Goal: Navigation & Orientation: Find specific page/section

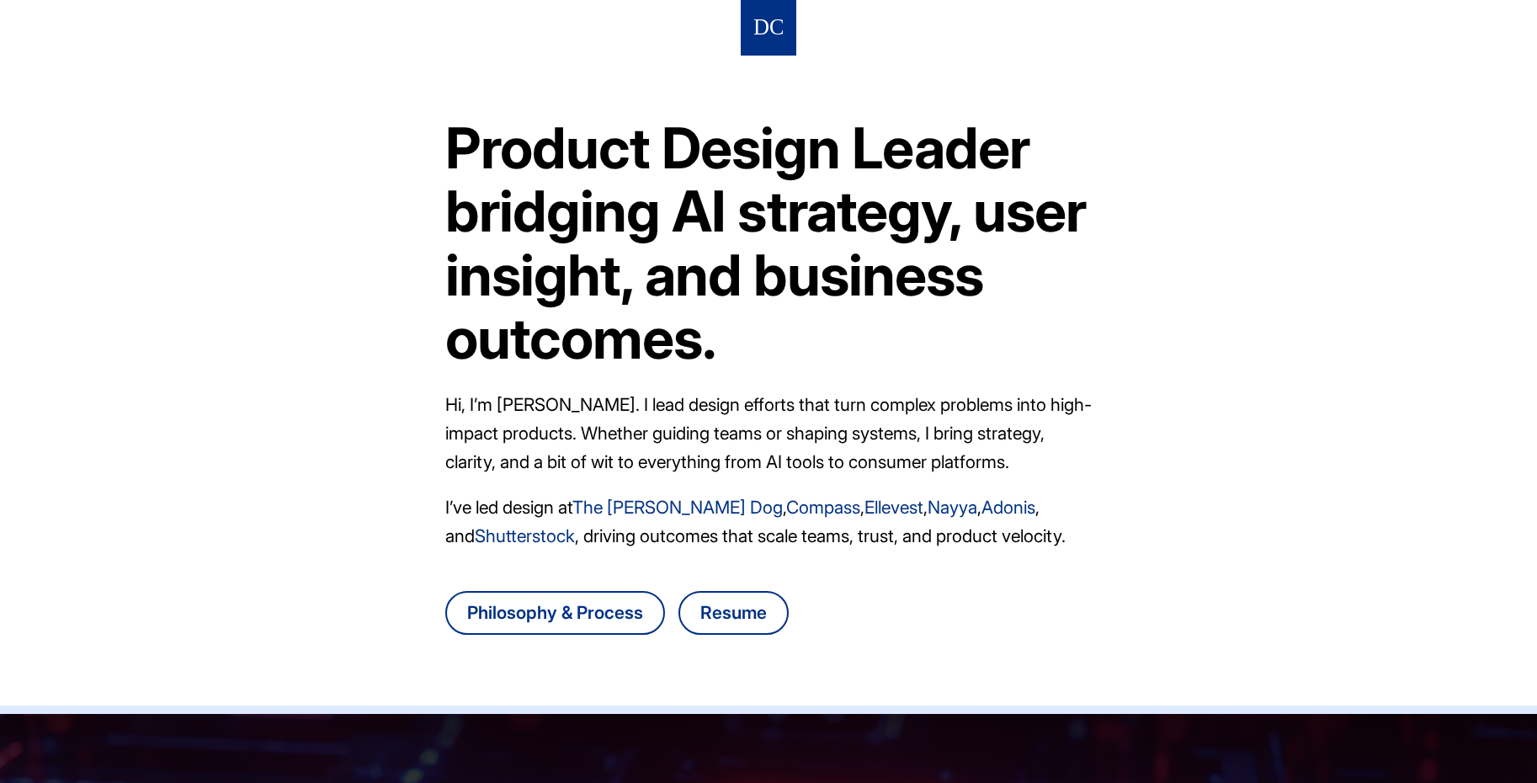
click at [683, 507] on link "The Farmer's Dog" at bounding box center [677, 507] width 210 height 21
click at [615, 609] on link "Philosophy & Process" at bounding box center [555, 613] width 220 height 44
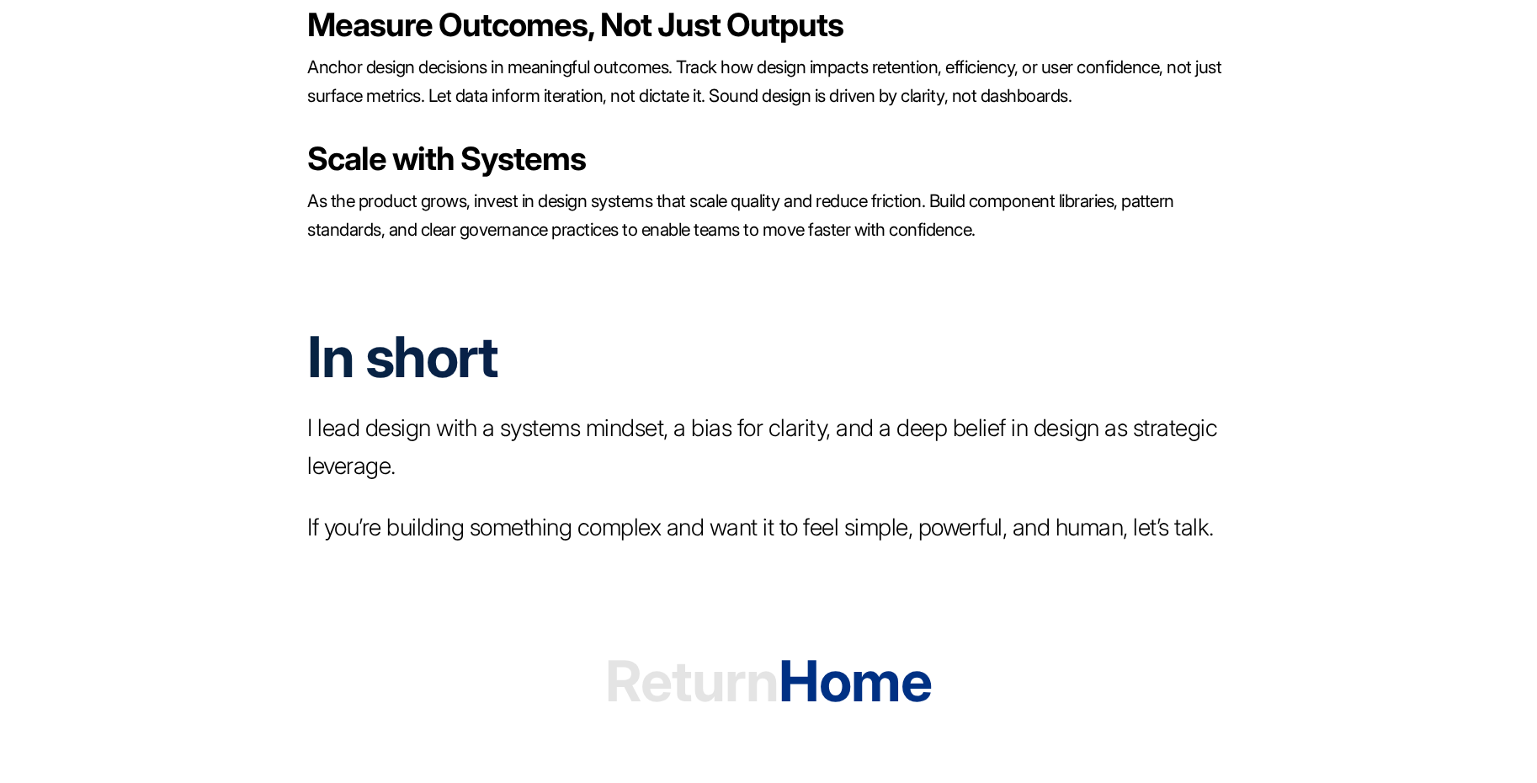
scroll to position [2889, 0]
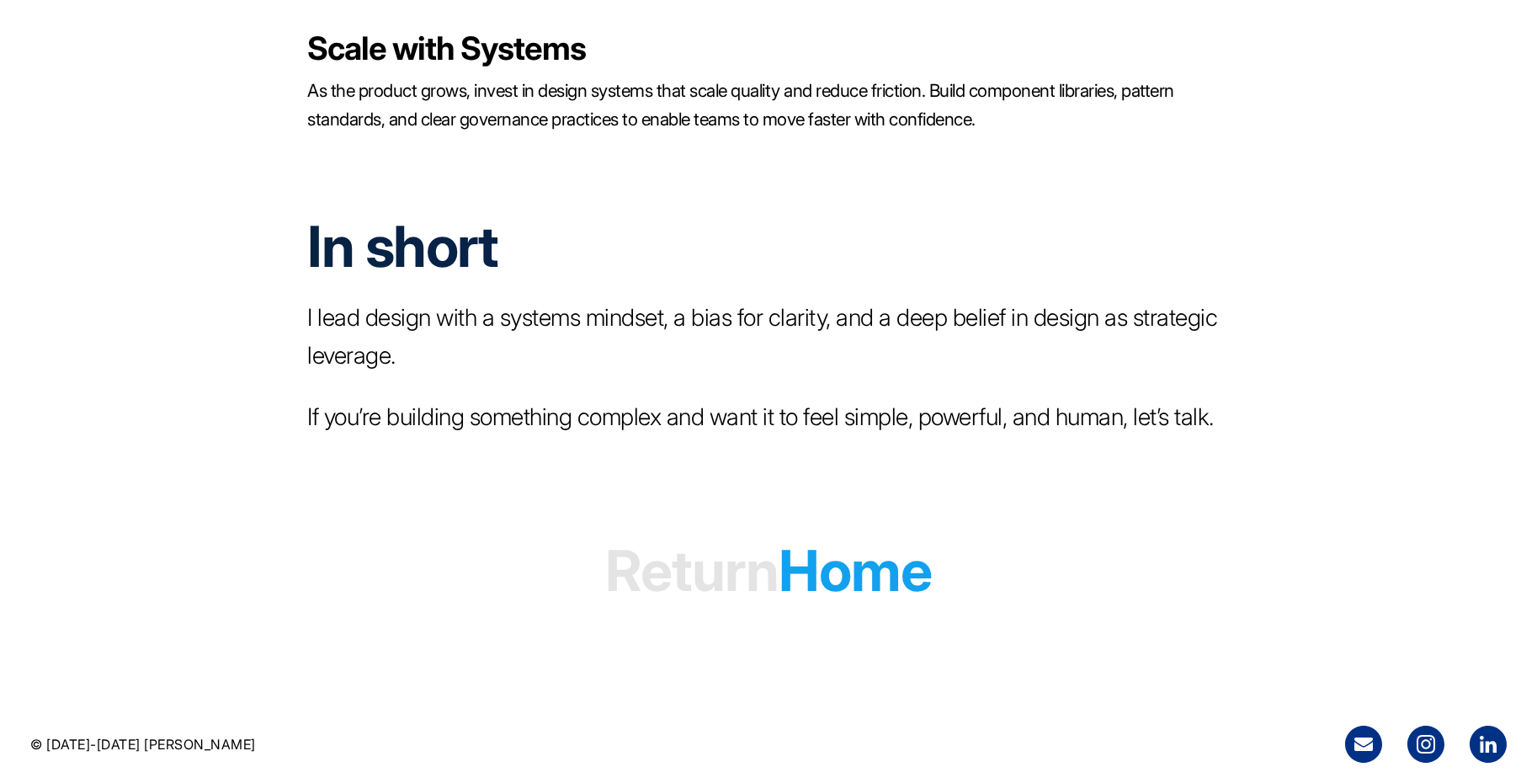
click at [896, 584] on h1 "Return Home" at bounding box center [768, 570] width 327 height 129
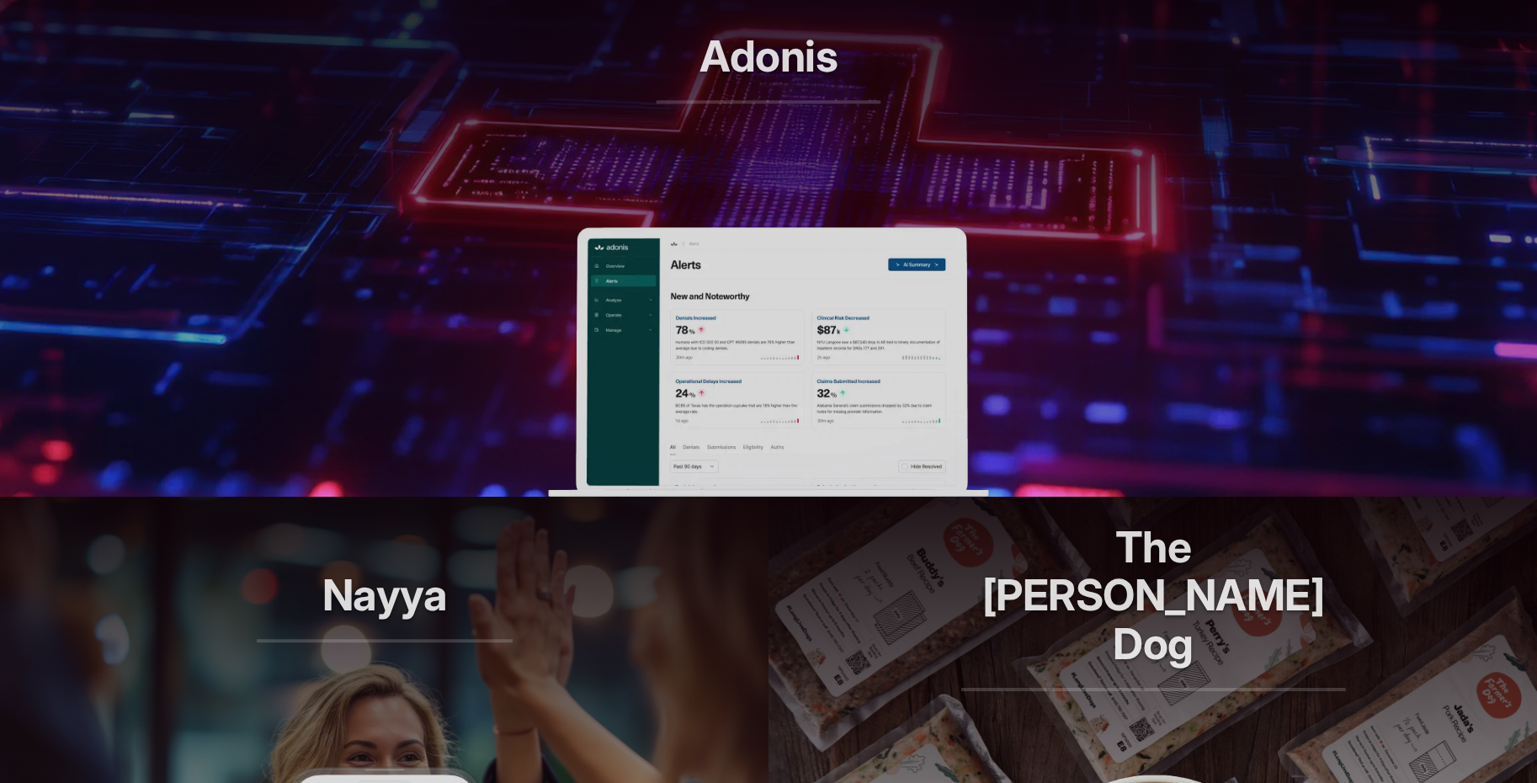
scroll to position [745, 0]
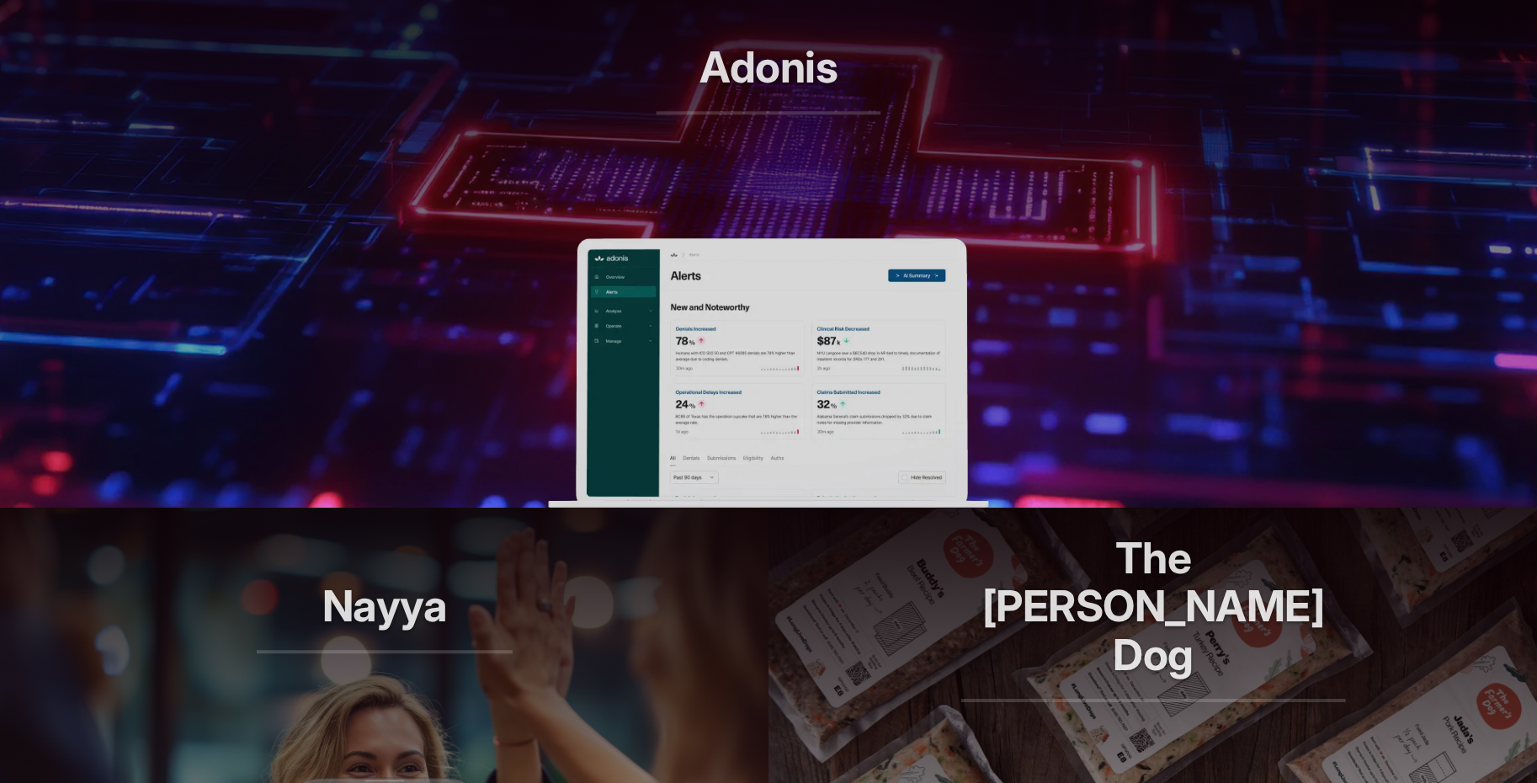
click at [863, 382] on img at bounding box center [768, 372] width 440 height 269
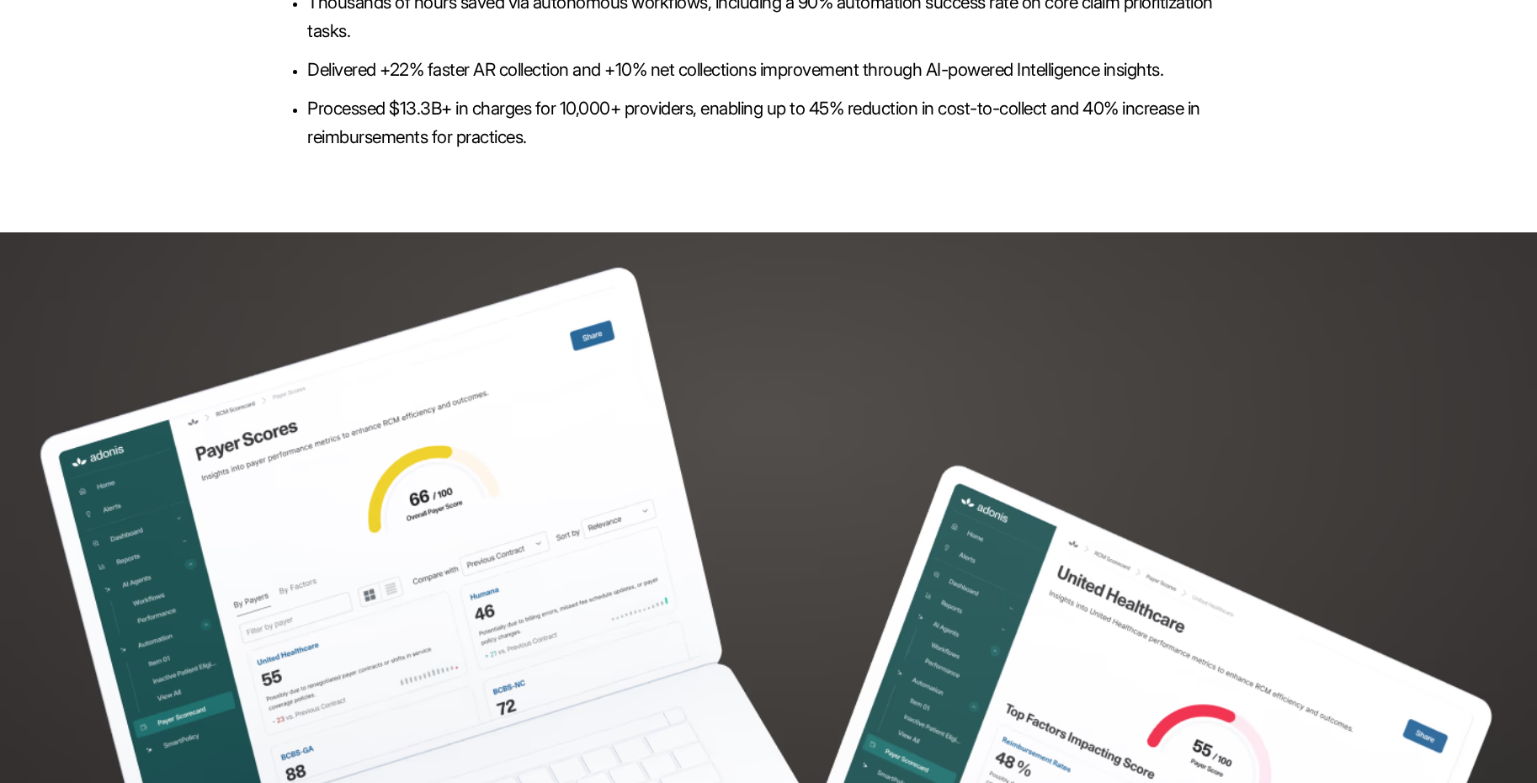
scroll to position [5126, 0]
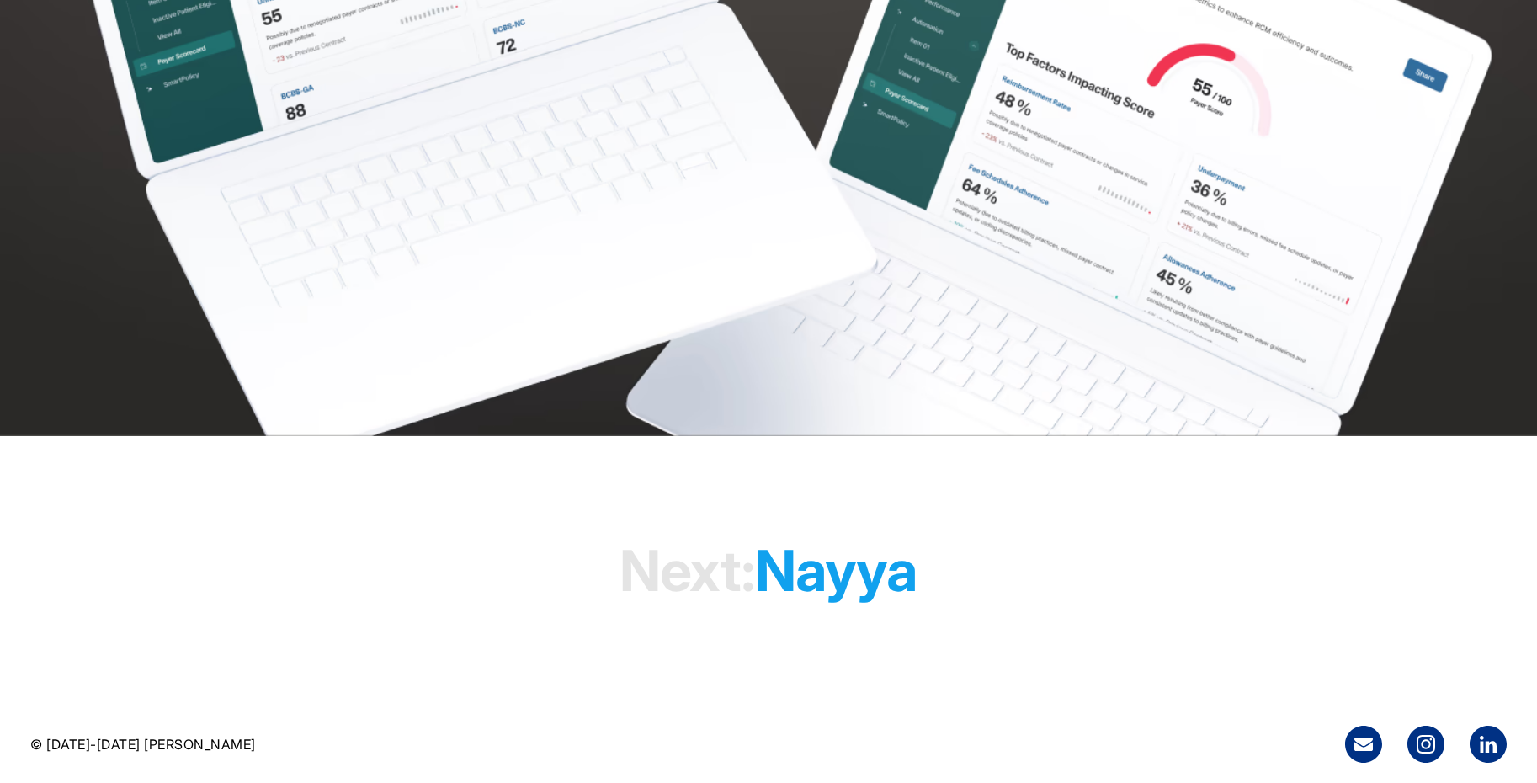
click at [863, 562] on h1 "Next: [PERSON_NAME]" at bounding box center [767, 570] width 297 height 129
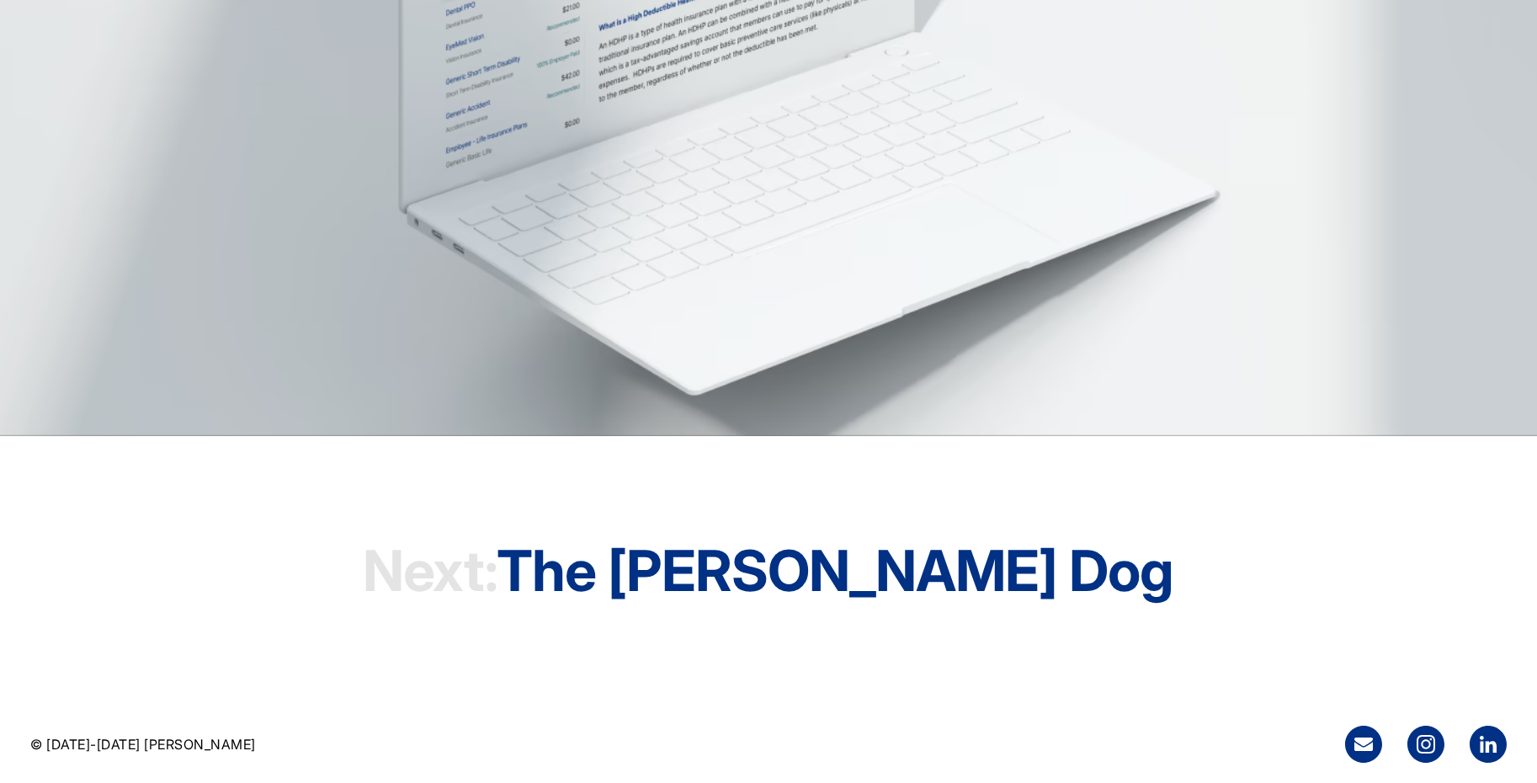
scroll to position [5416, 0]
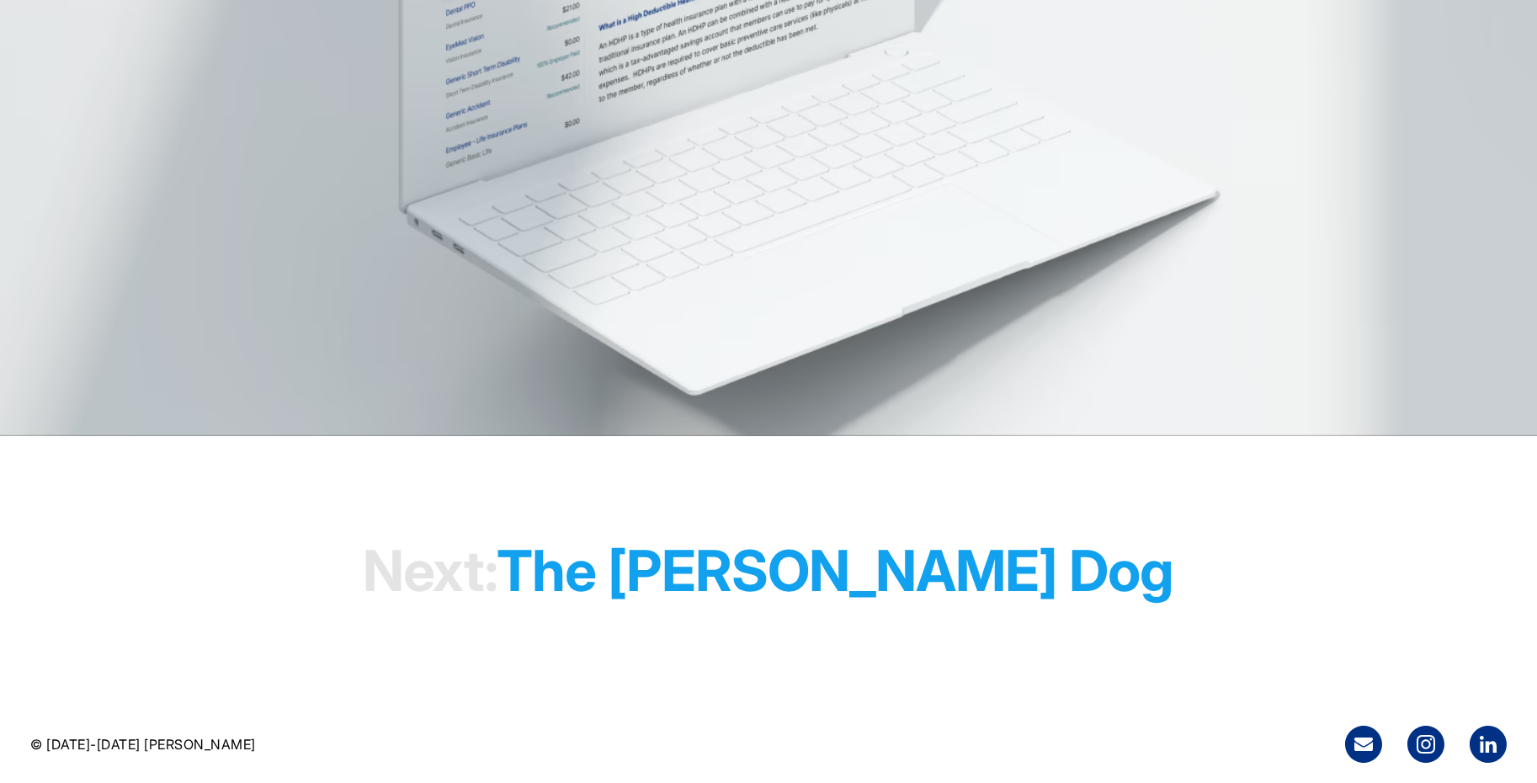
click at [937, 565] on h1 "Next: The Farmer's Dog" at bounding box center [768, 570] width 810 height 129
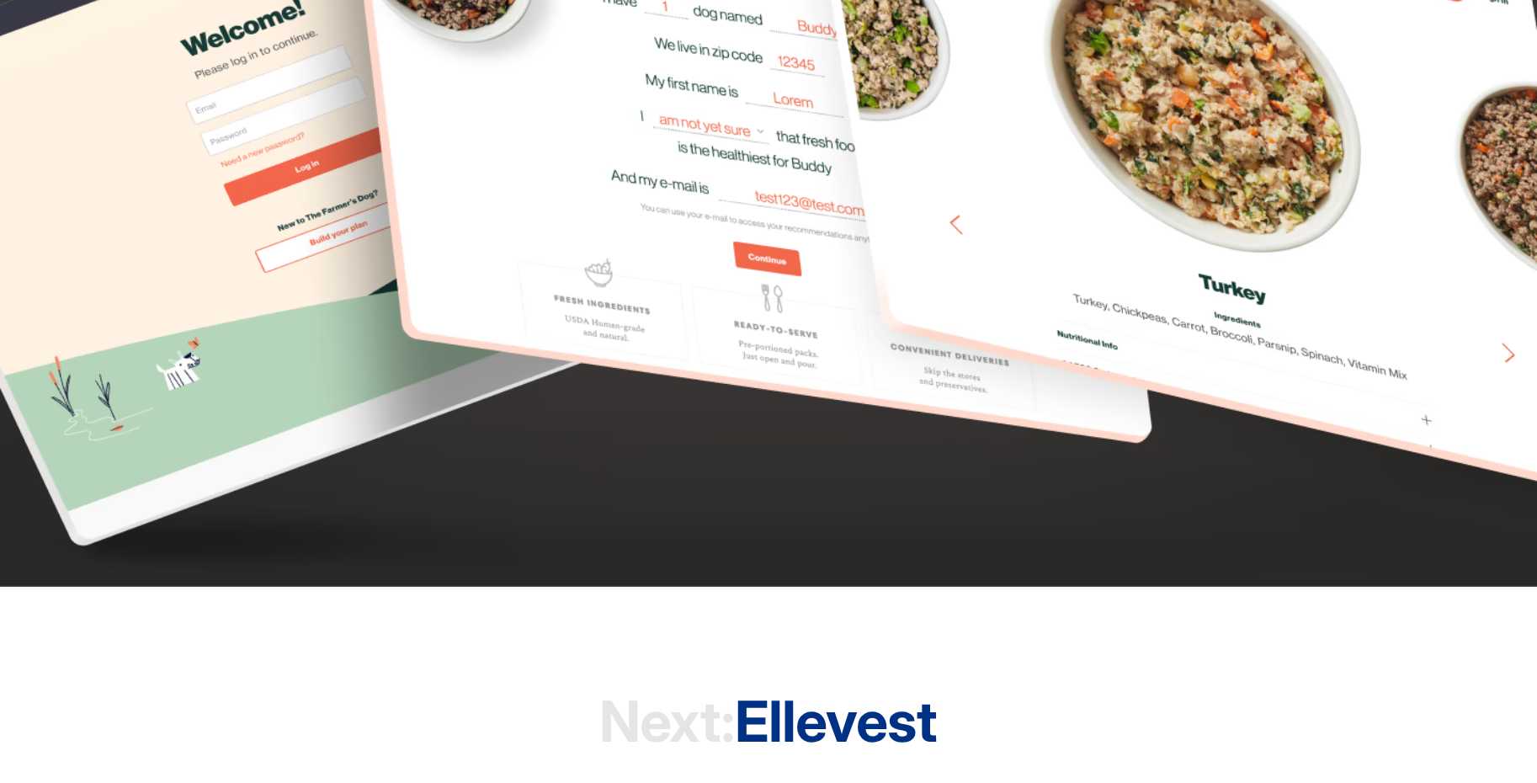
scroll to position [5386, 0]
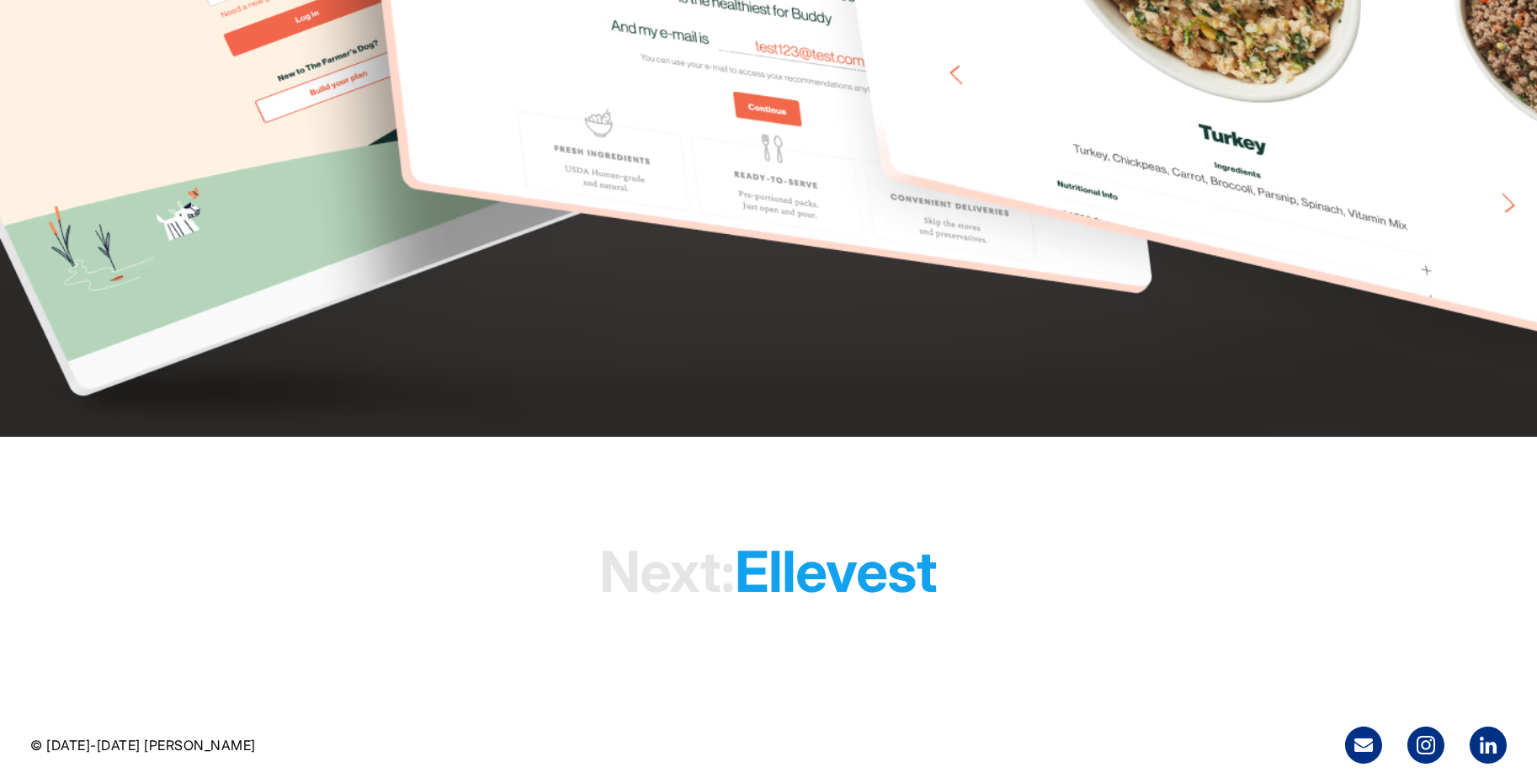
click at [899, 566] on h1 "Next: Ellevest" at bounding box center [767, 571] width 337 height 129
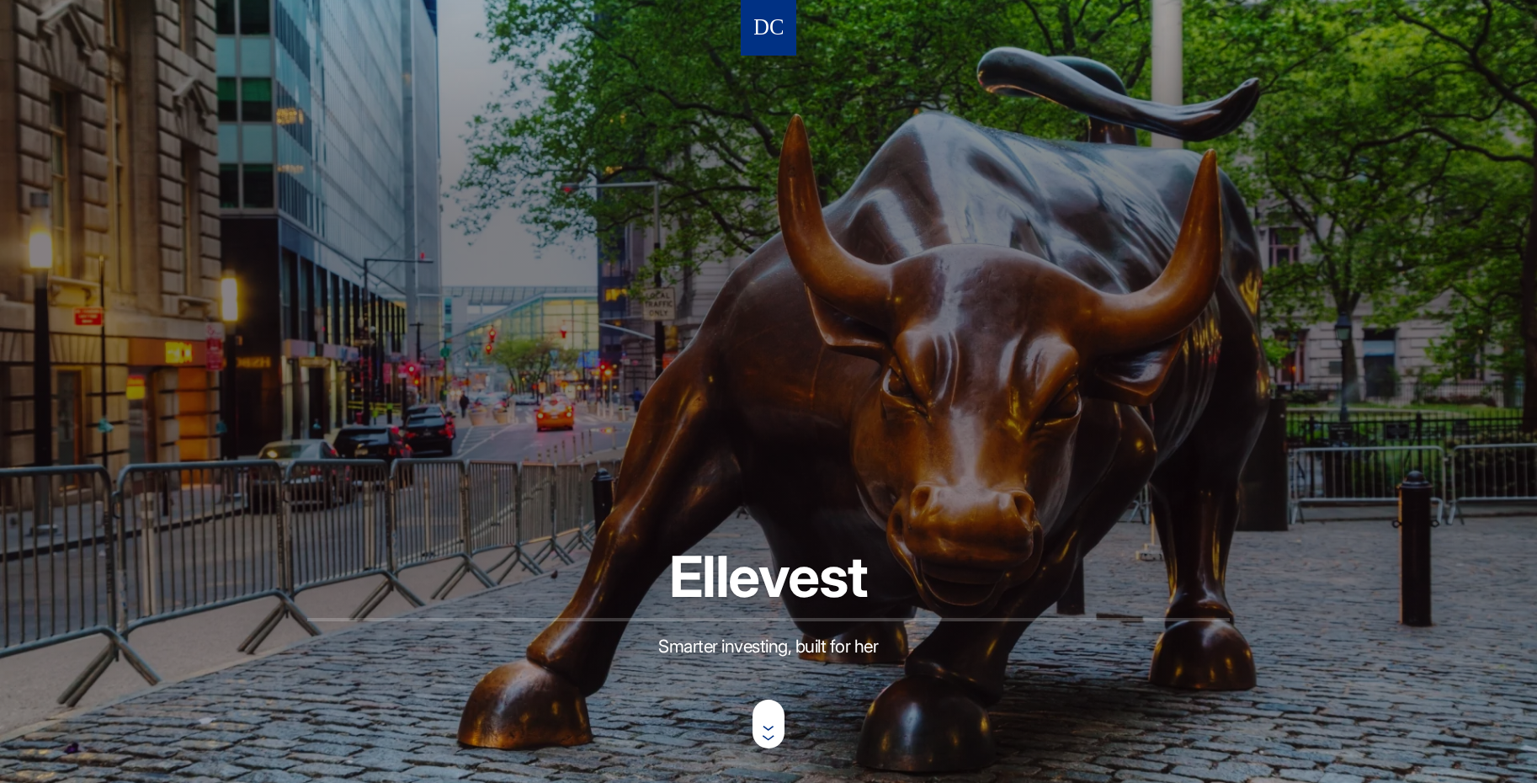
click at [768, 24] on img at bounding box center [768, 28] width 29 height 31
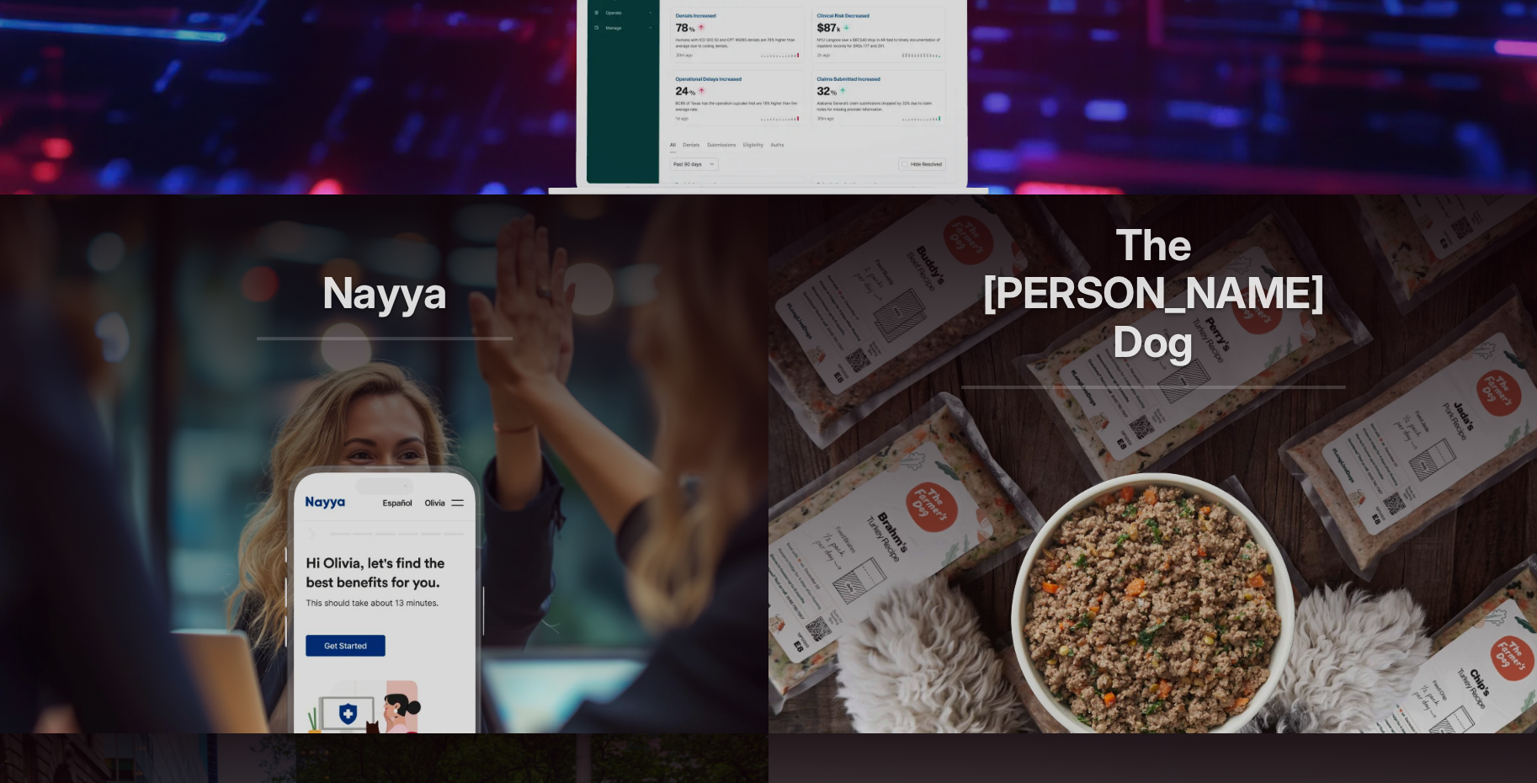
scroll to position [1112, 0]
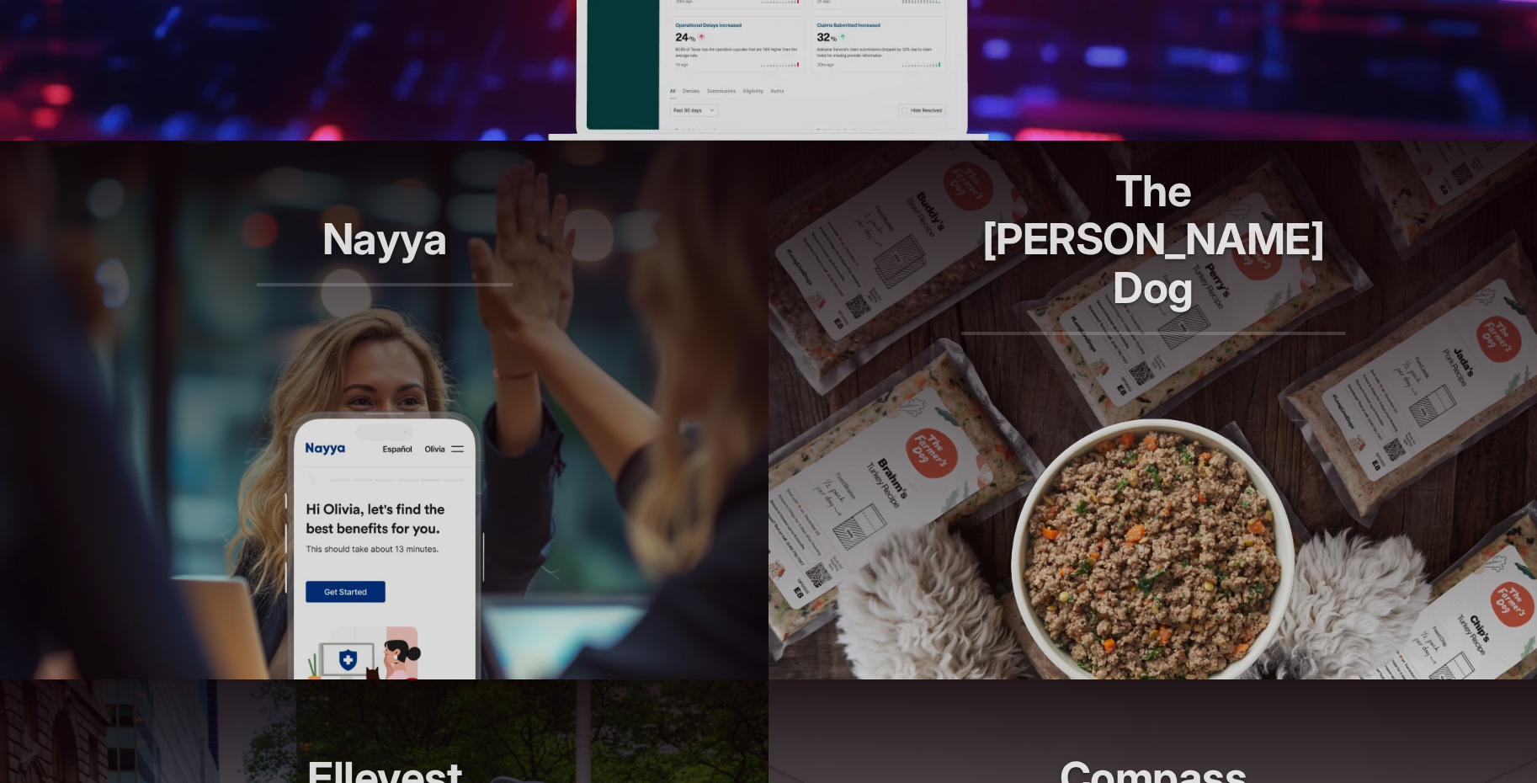
click at [489, 425] on article "Nayya Smarter decisions, better benefits" at bounding box center [384, 410] width 768 height 539
click at [829, 29] on img at bounding box center [768, 5] width 440 height 269
